Goal: Information Seeking & Learning: Learn about a topic

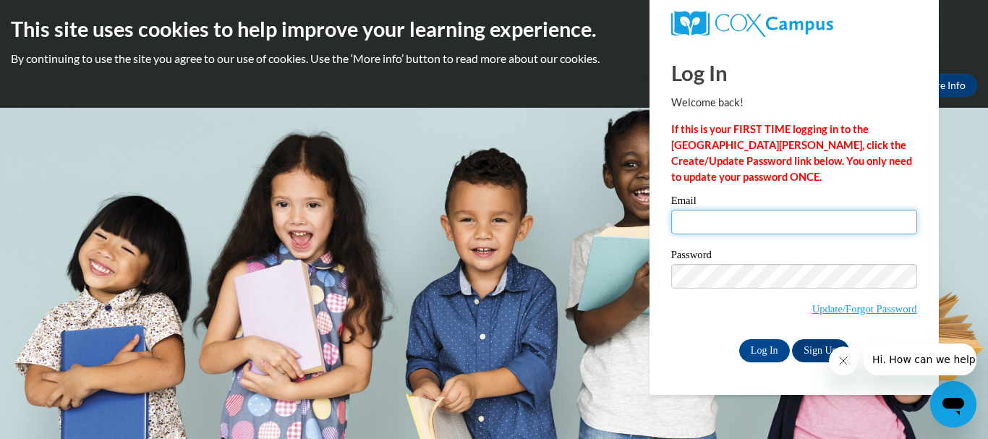
click at [721, 222] on input "Email" at bounding box center [794, 222] width 246 height 25
type input "Belloomoba911@gmail.com"
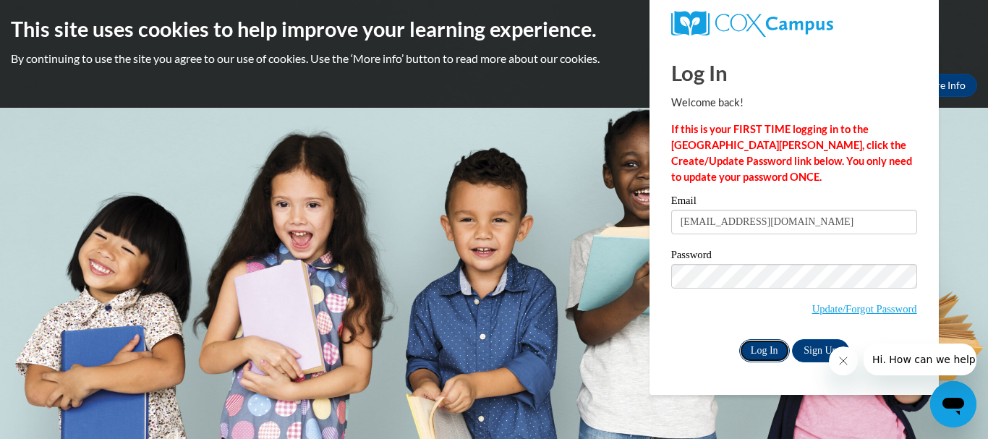
click at [765, 352] on input "Log In" at bounding box center [764, 350] width 51 height 23
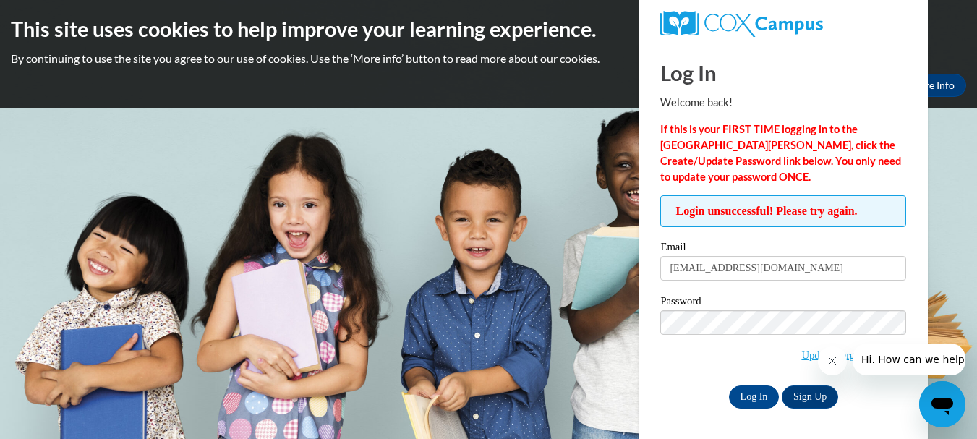
click at [703, 361] on span "Update/Forgot Password" at bounding box center [784, 340] width 246 height 60
click at [752, 397] on input "Log In" at bounding box center [754, 397] width 51 height 23
click at [831, 359] on icon "Close message from company" at bounding box center [832, 361] width 12 height 12
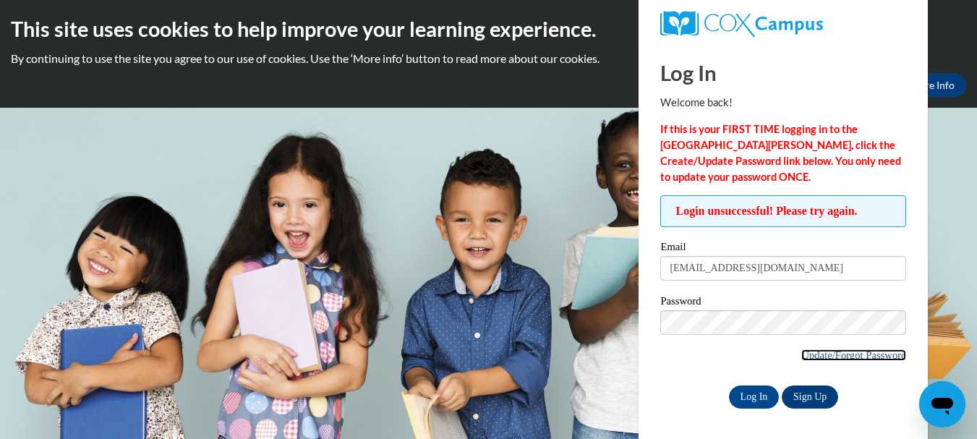
click at [823, 355] on link "Update/Forgot Password" at bounding box center [854, 355] width 105 height 12
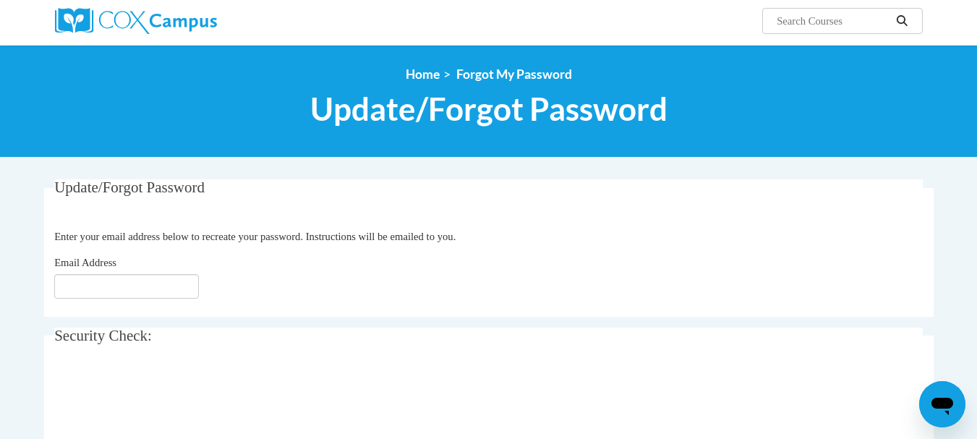
scroll to position [155, 0]
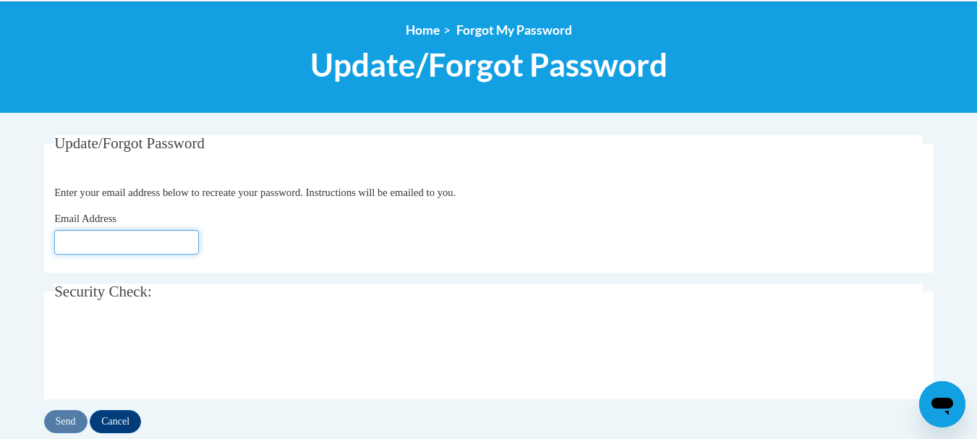
click at [128, 244] on input "Email Address" at bounding box center [126, 242] width 145 height 25
type input "[EMAIL_ADDRESS][DOMAIN_NAME]"
click at [380, 297] on legend "Security Check:" at bounding box center [488, 292] width 869 height 17
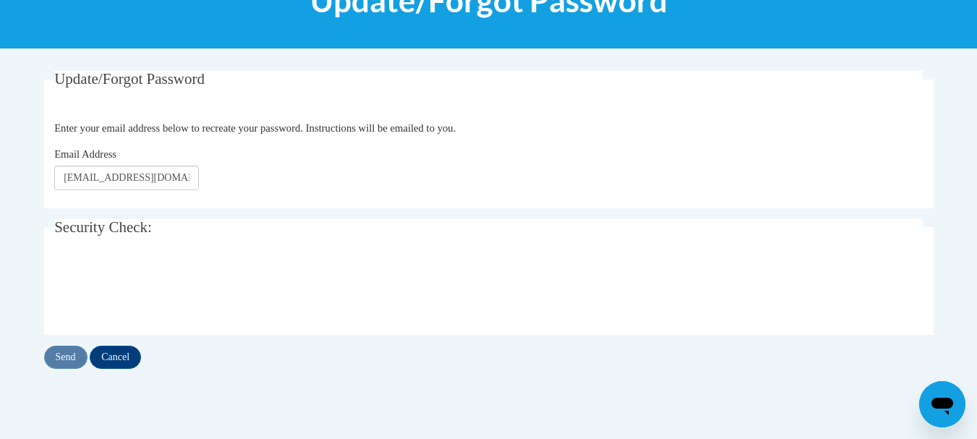
scroll to position [220, 0]
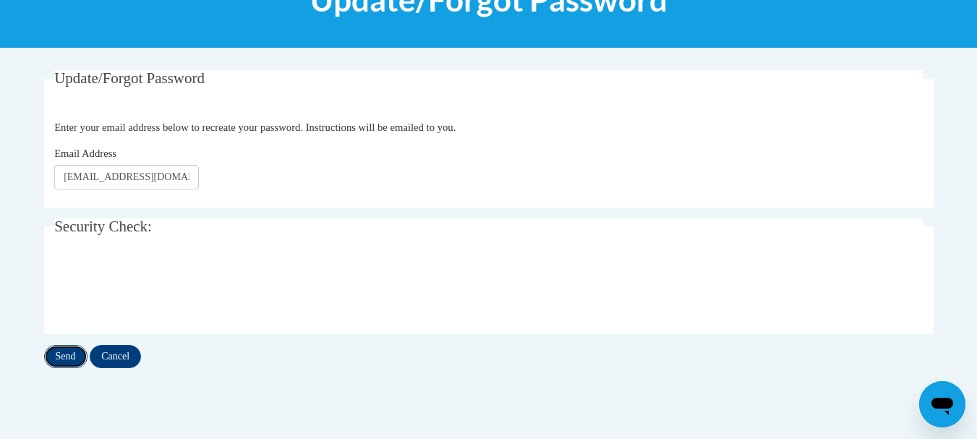
click at [69, 353] on input "Send" at bounding box center [65, 356] width 43 height 23
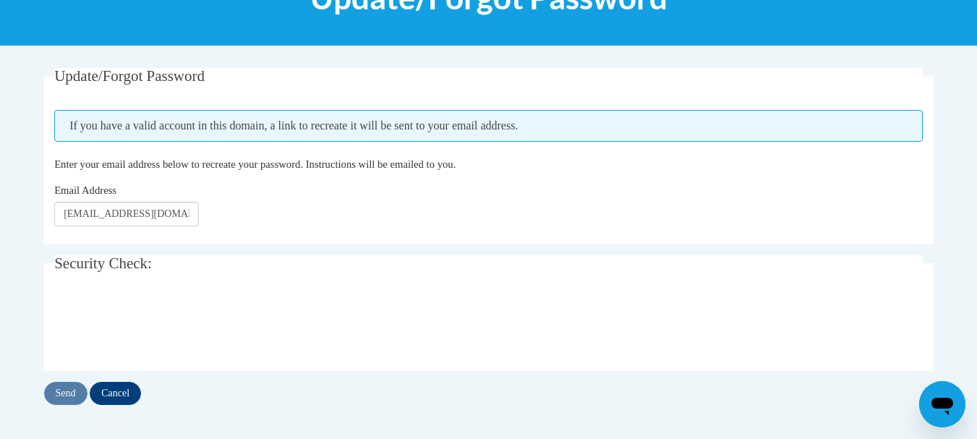
scroll to position [225, 0]
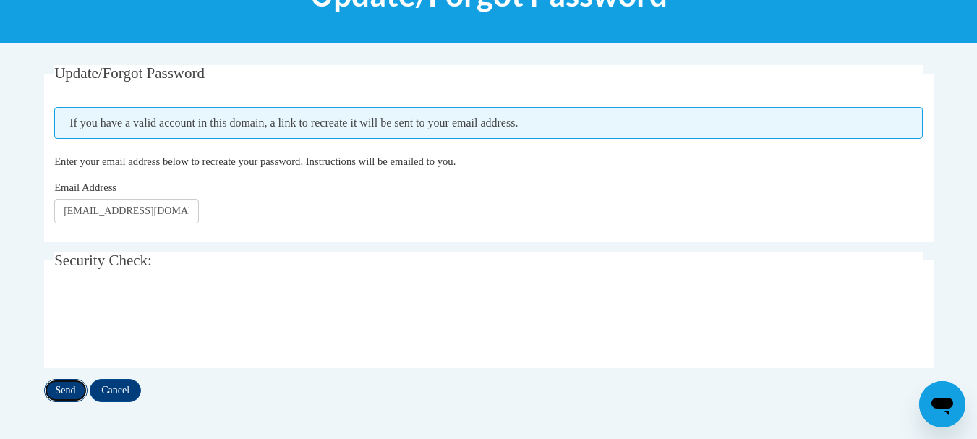
click at [60, 393] on input "Send" at bounding box center [65, 390] width 43 height 23
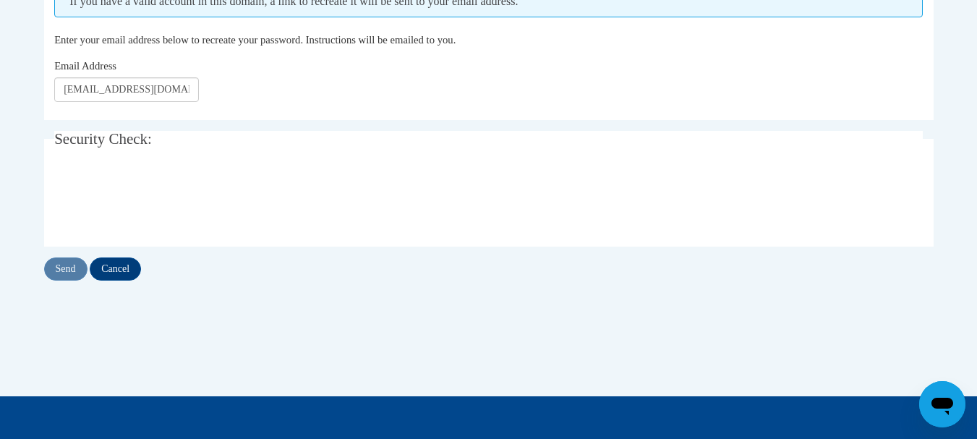
scroll to position [347, 0]
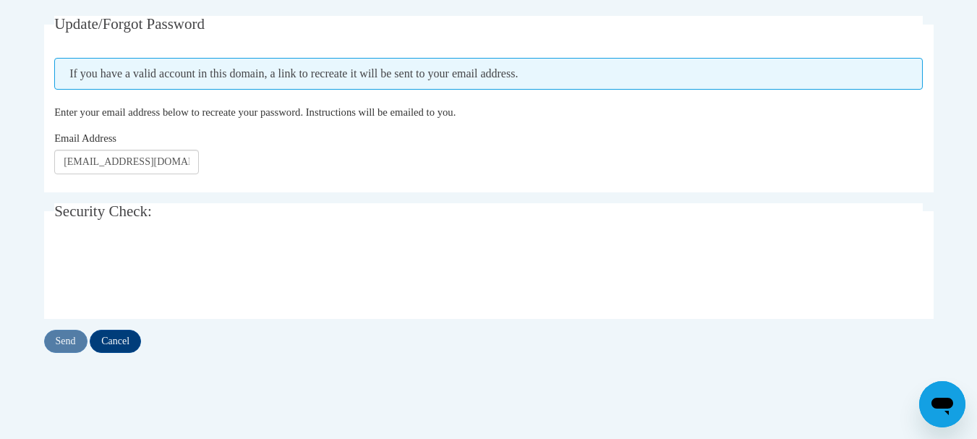
scroll to position [282, 0]
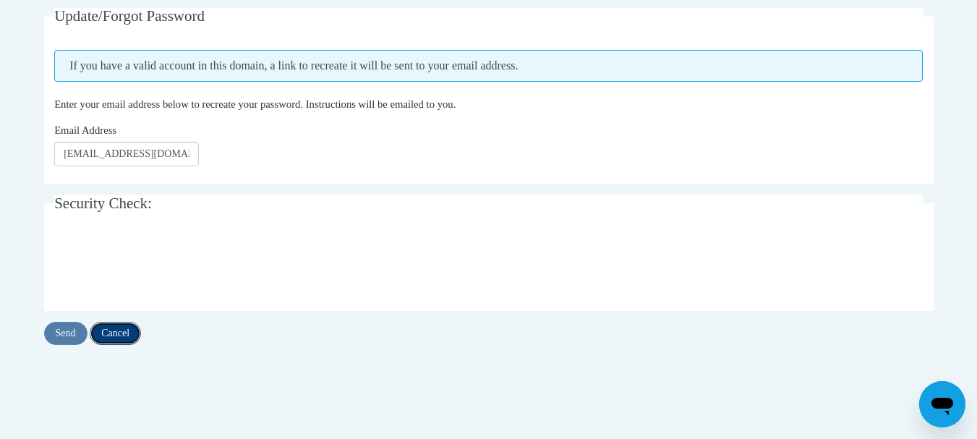
click at [119, 330] on input "Cancel" at bounding box center [115, 333] width 51 height 23
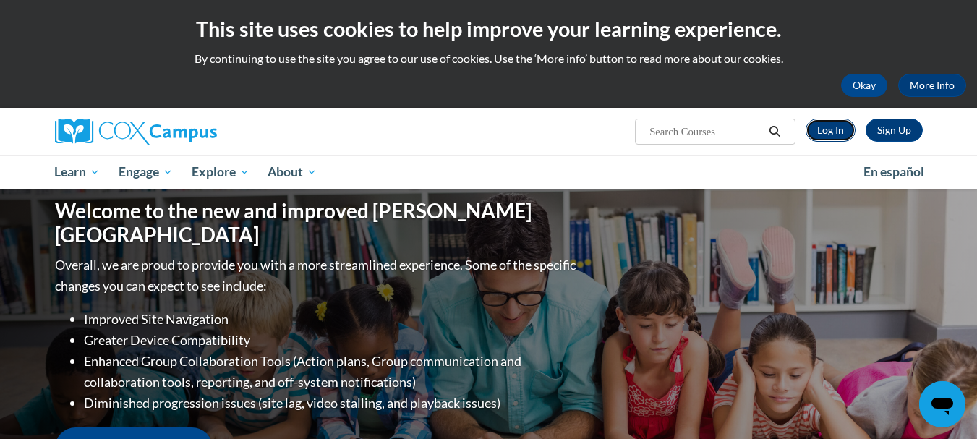
click at [831, 132] on link "Log In" at bounding box center [831, 130] width 50 height 23
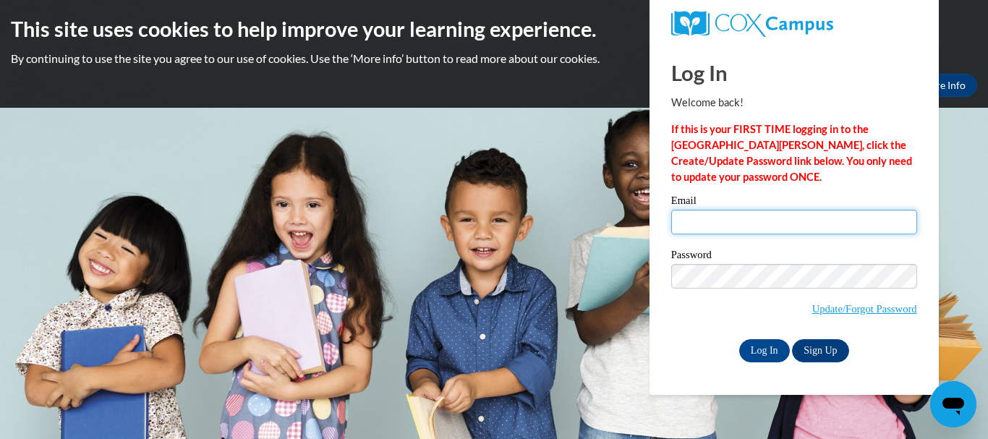
click at [747, 223] on input "Email" at bounding box center [794, 222] width 246 height 25
type input "[EMAIL_ADDRESS][DOMAIN_NAME]"
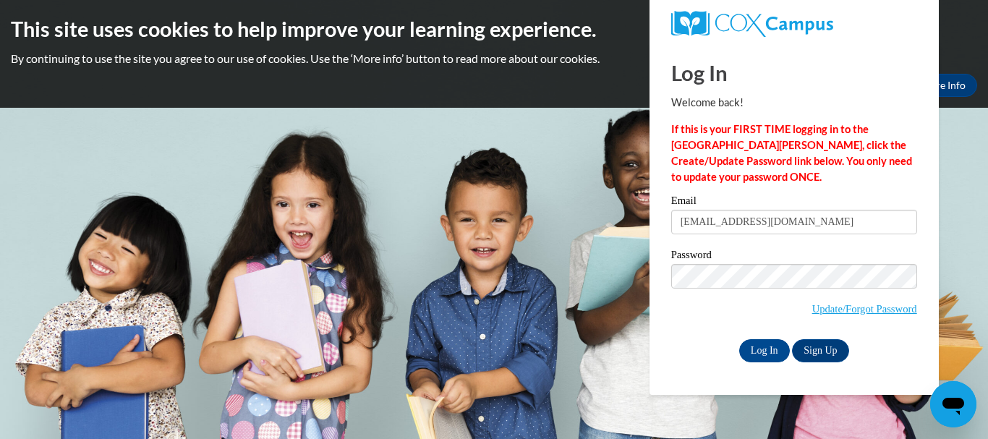
click at [988, 216] on body "This site uses cookies to help improve your learning experience. By continuing …" at bounding box center [494, 219] width 988 height 439
click at [758, 352] on input "Log In" at bounding box center [764, 350] width 51 height 23
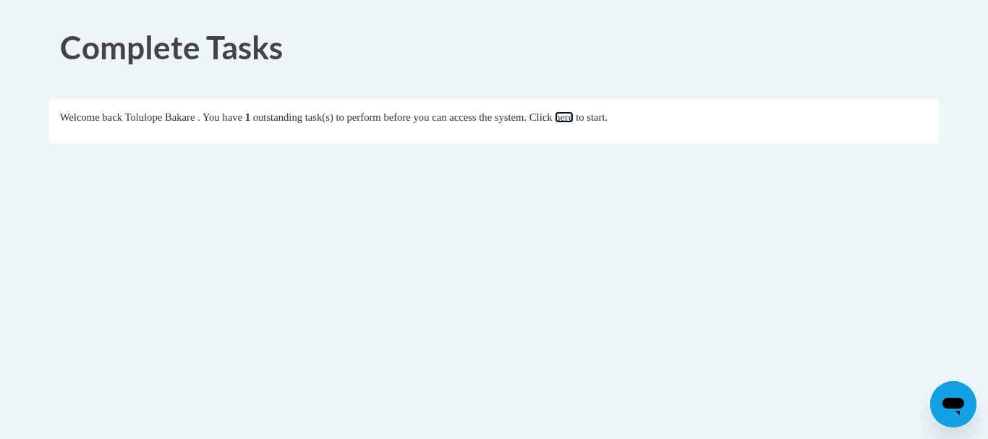
click at [573, 121] on link "here" at bounding box center [564, 117] width 18 height 12
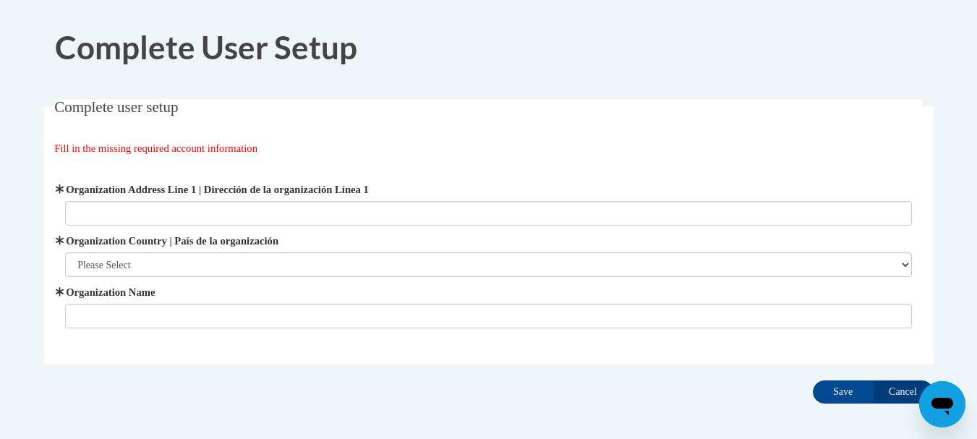
click at [617, 121] on fieldset "Complete user setup Fill in the missing required account information User Profi…" at bounding box center [489, 232] width 890 height 266
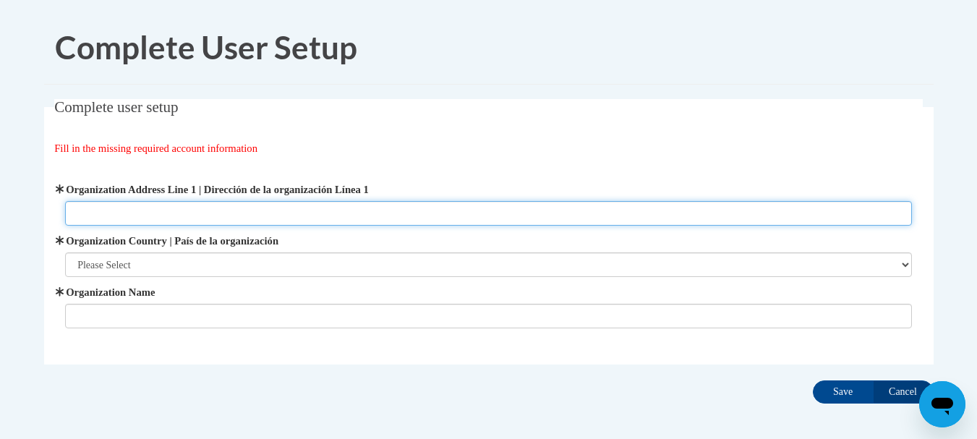
click at [480, 213] on input "Organization Address Line 1 | Dirección de la organización Línea 1" at bounding box center [488, 213] width 847 height 25
type input "[STREET_ADDRESS][PERSON_NAME]"
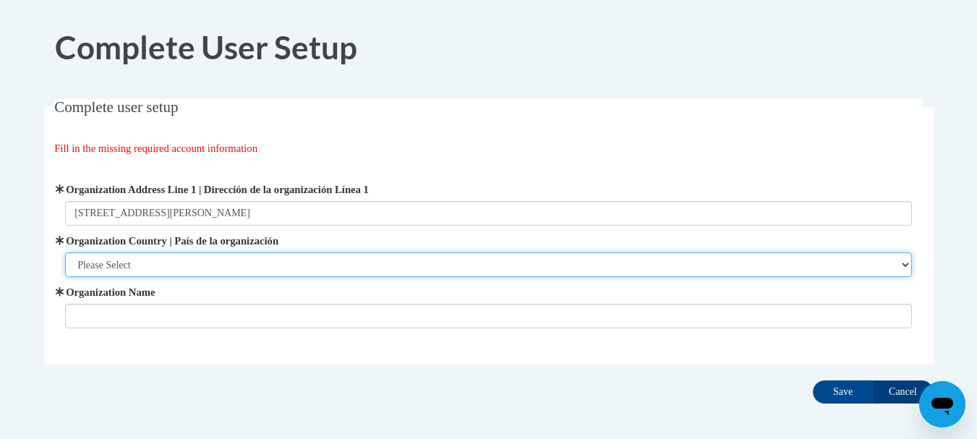
click at [220, 257] on select "Please Select [GEOGRAPHIC_DATA] | [GEOGRAPHIC_DATA] Outside of [GEOGRAPHIC_DATA…" at bounding box center [488, 264] width 847 height 25
select select "ad49bcad-a171-4b2e-b99c-48b446064914"
click at [65, 252] on select "Please Select [GEOGRAPHIC_DATA] | [GEOGRAPHIC_DATA] Outside of [GEOGRAPHIC_DATA…" at bounding box center [488, 264] width 847 height 25
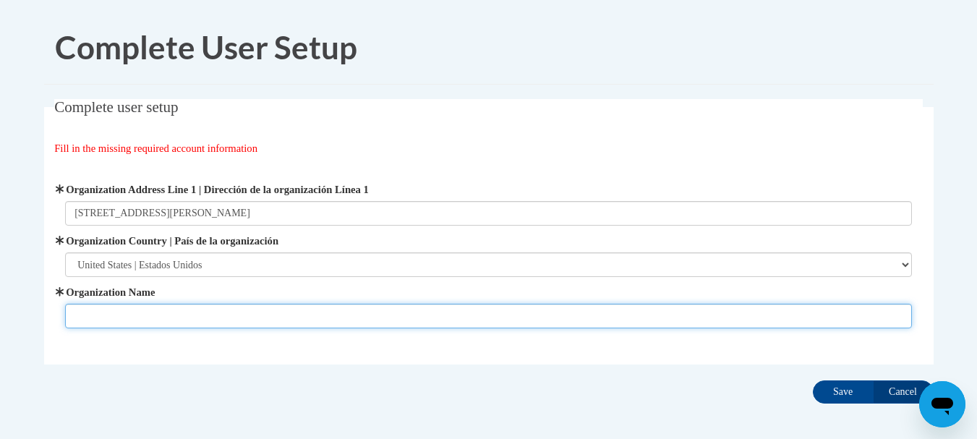
click at [177, 316] on input "Organization Name" at bounding box center [488, 316] width 847 height 25
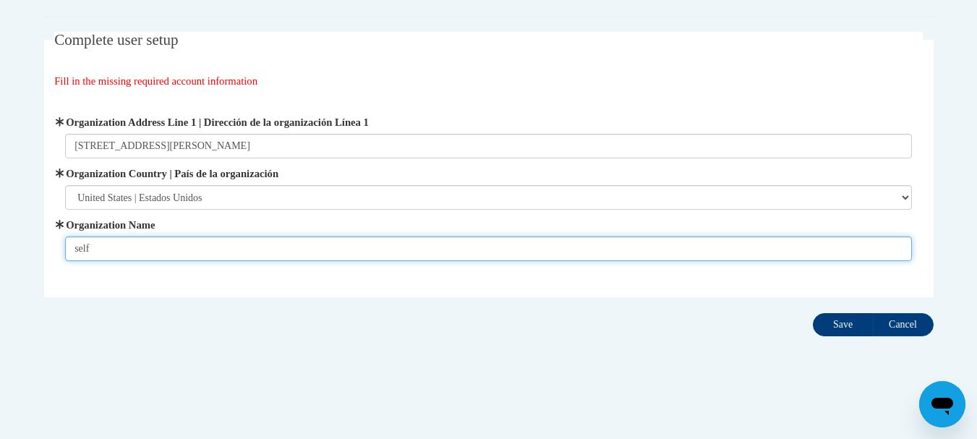
type input "self"
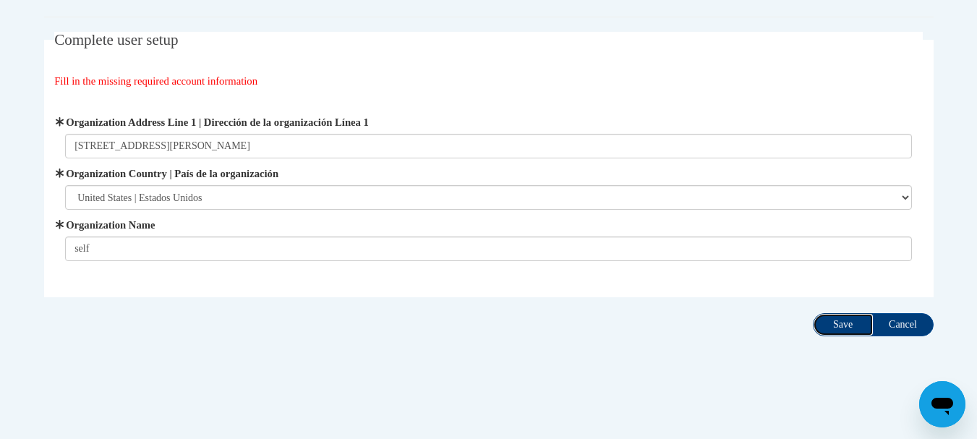
click at [857, 327] on input "Save" at bounding box center [843, 324] width 61 height 23
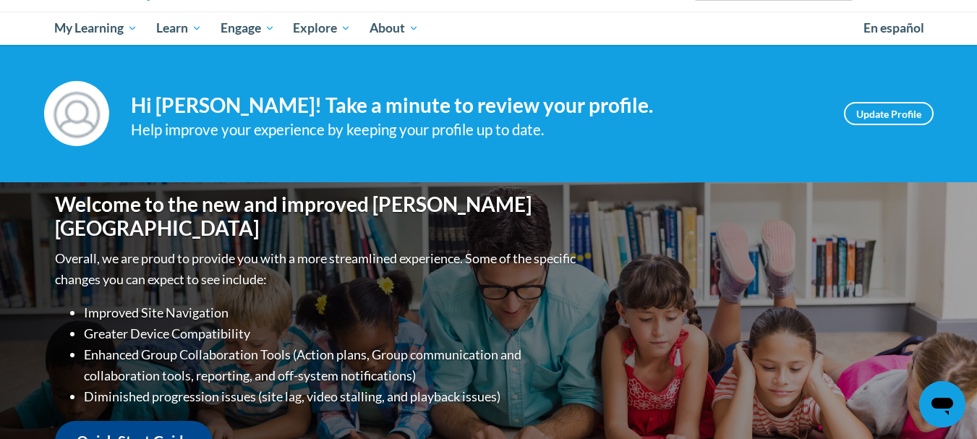
scroll to position [138, 0]
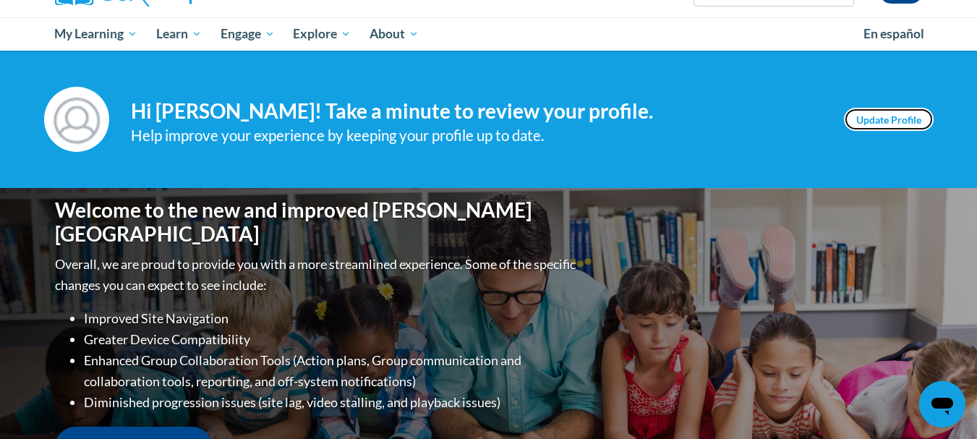
click at [883, 122] on link "Update Profile" at bounding box center [889, 119] width 90 height 23
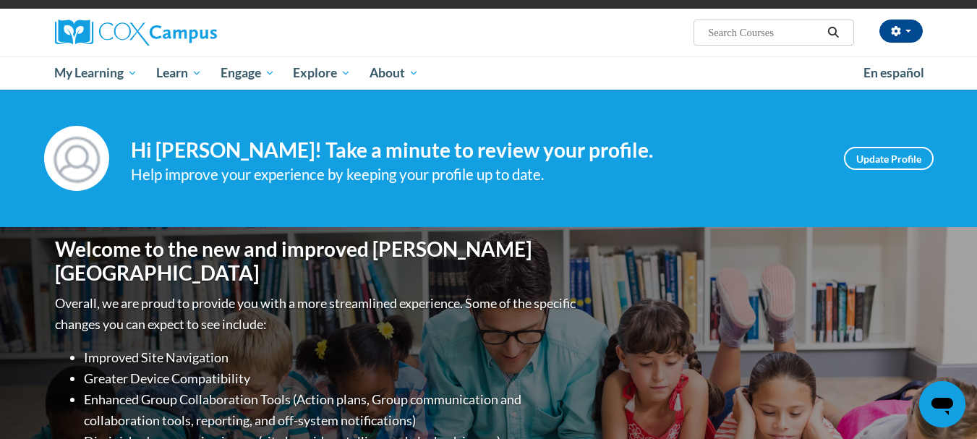
scroll to position [0, 0]
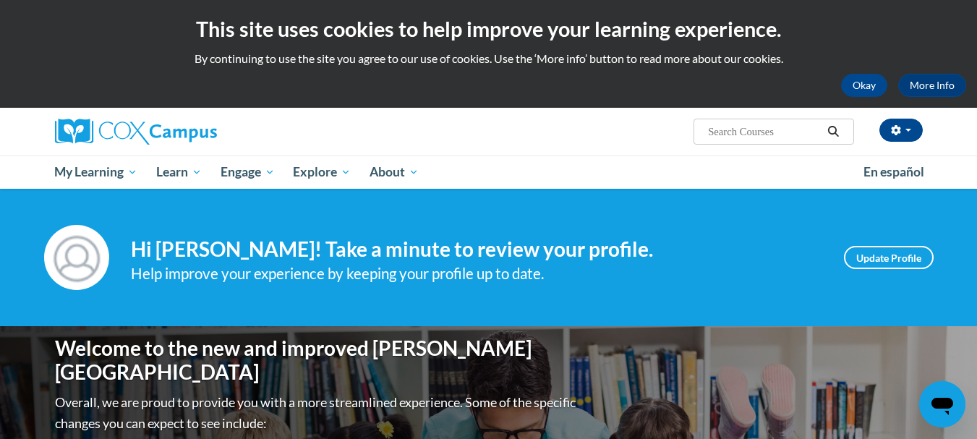
click at [784, 131] on input "Search..." at bounding box center [765, 131] width 116 height 17
type input "read with me baby"
click at [831, 132] on icon "Search" at bounding box center [833, 131] width 13 height 11
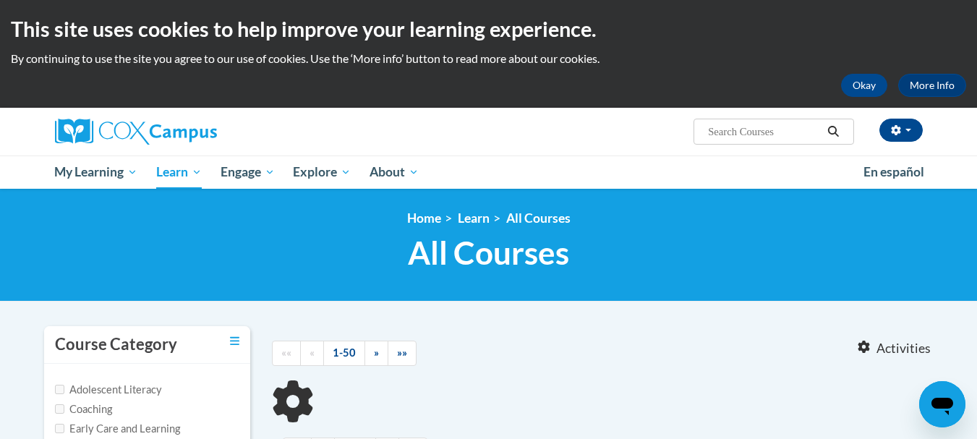
type input "read with me baby"
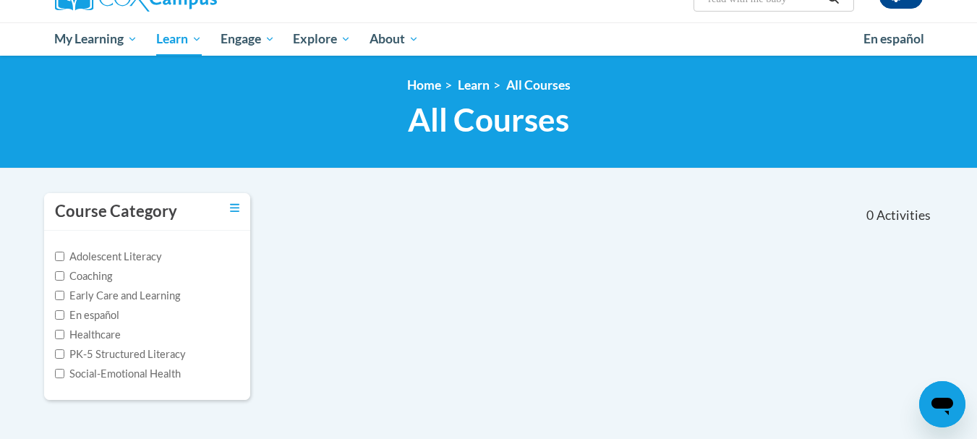
scroll to position [135, 0]
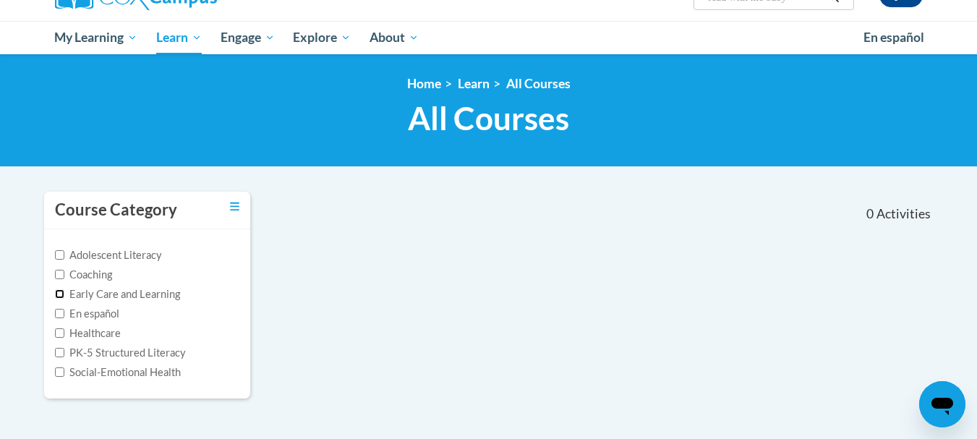
click at [62, 293] on input "Early Care and Learning" at bounding box center [59, 293] width 9 height 9
checkbox input "true"
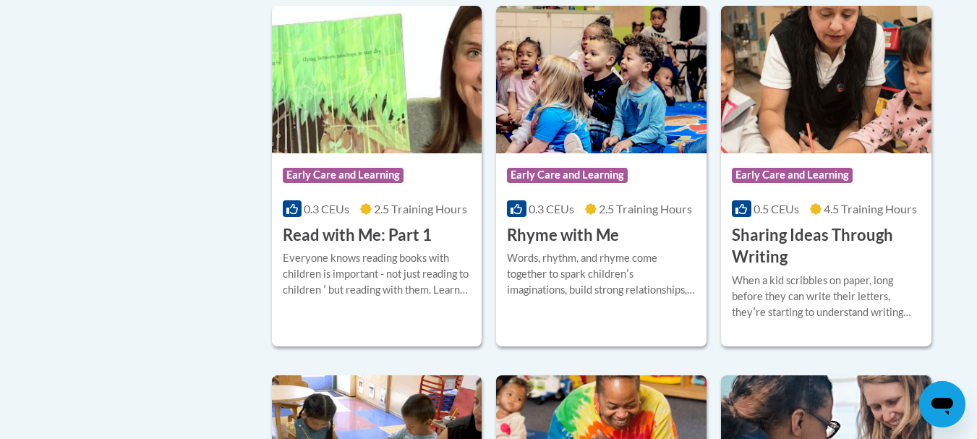
scroll to position [1561, 0]
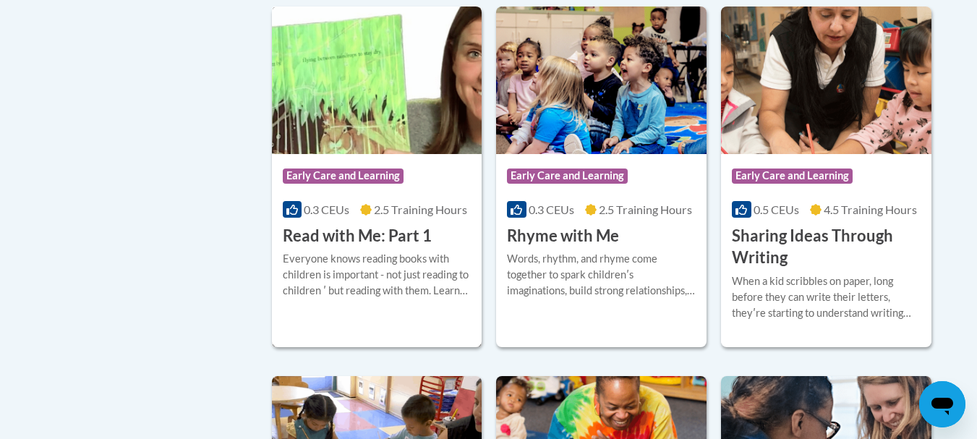
click at [367, 119] on img at bounding box center [377, 81] width 211 height 148
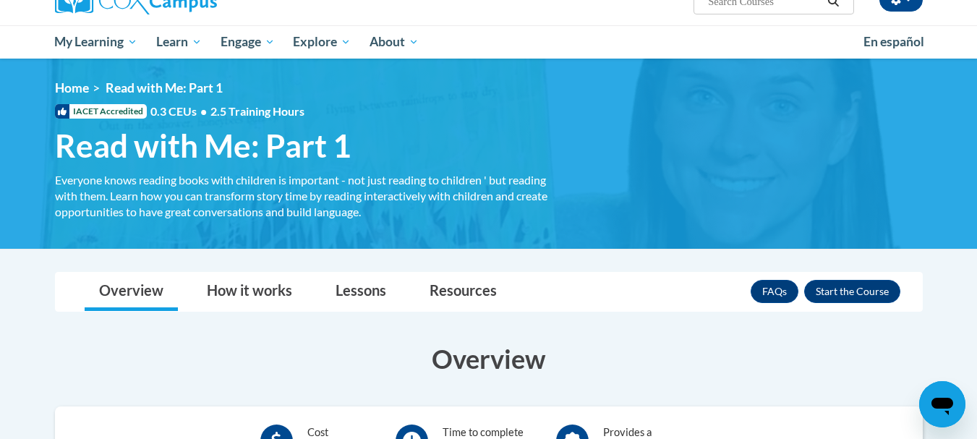
scroll to position [125, 0]
